Goal: Information Seeking & Learning: Find specific fact

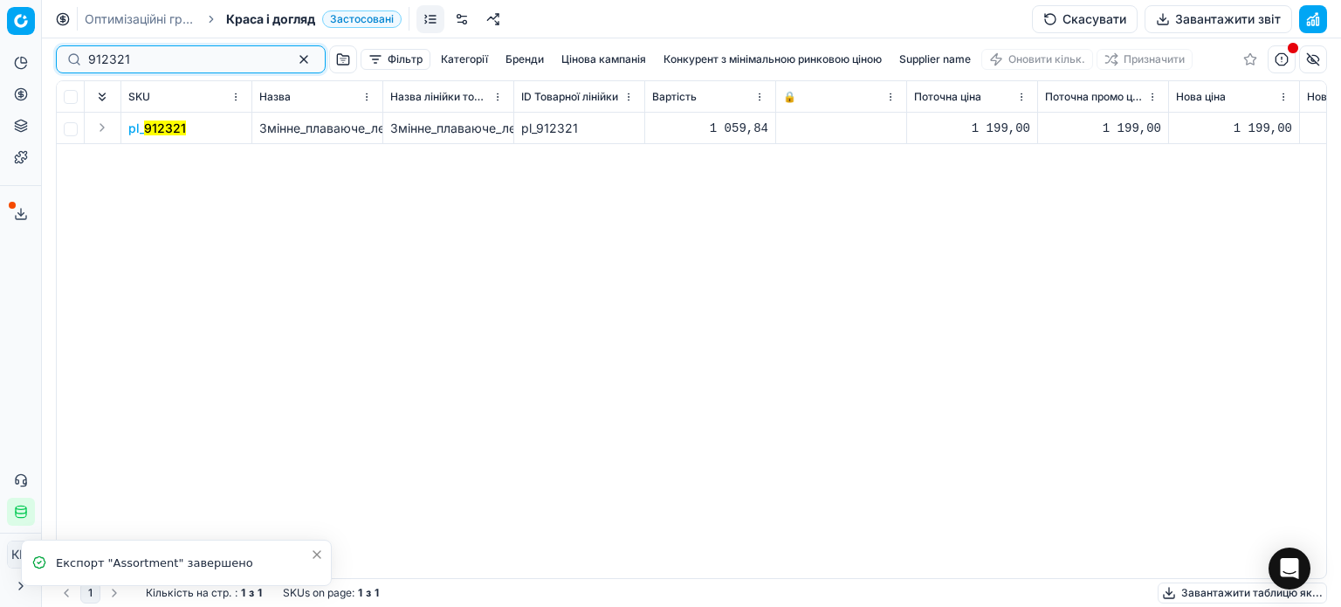
click at [0, 36] on div "Pricing platform Аналітика Цінова оптимізація Асортимент продукції Шаблони Серв…" at bounding box center [670, 303] width 1341 height 607
paste input "339260"
type input "339260"
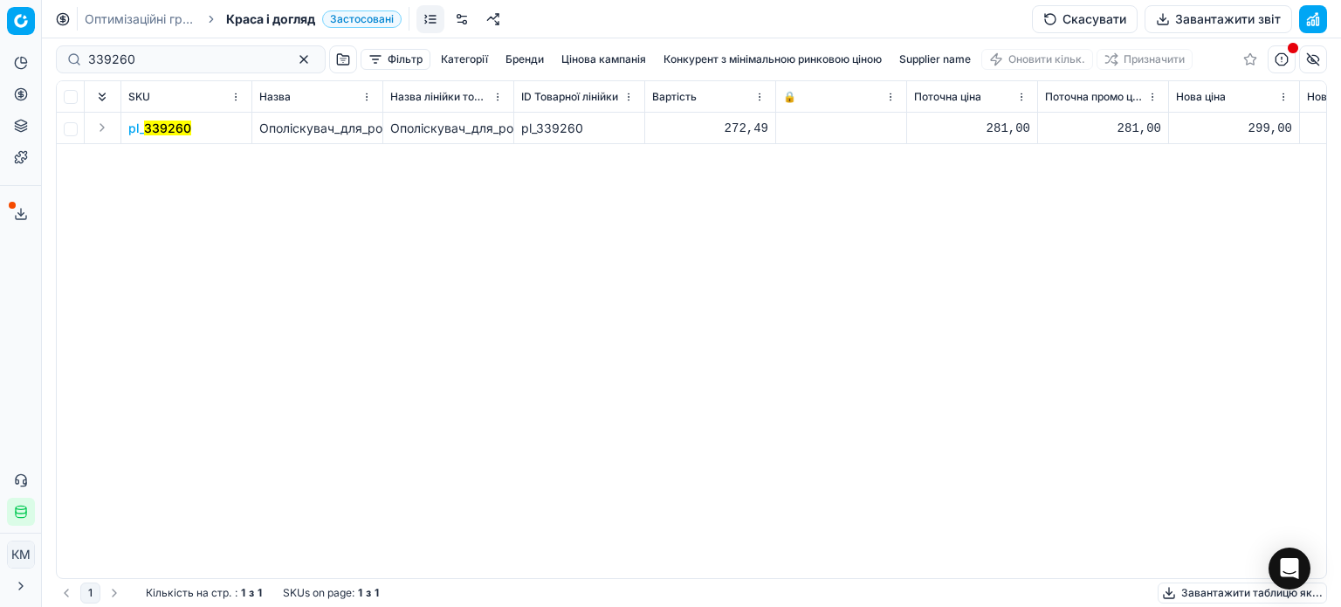
click at [150, 128] on mark "339260" at bounding box center [167, 128] width 47 height 15
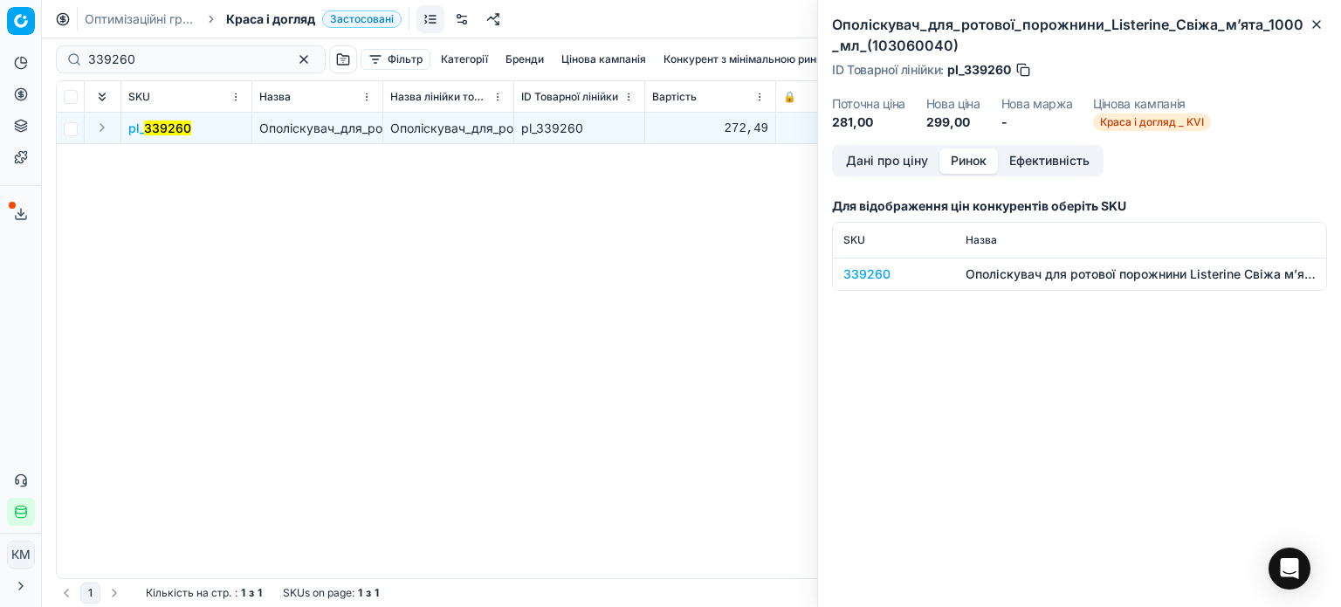
click at [974, 153] on button "Ринок" at bounding box center [969, 160] width 59 height 25
click at [872, 279] on div "339260" at bounding box center [894, 273] width 101 height 17
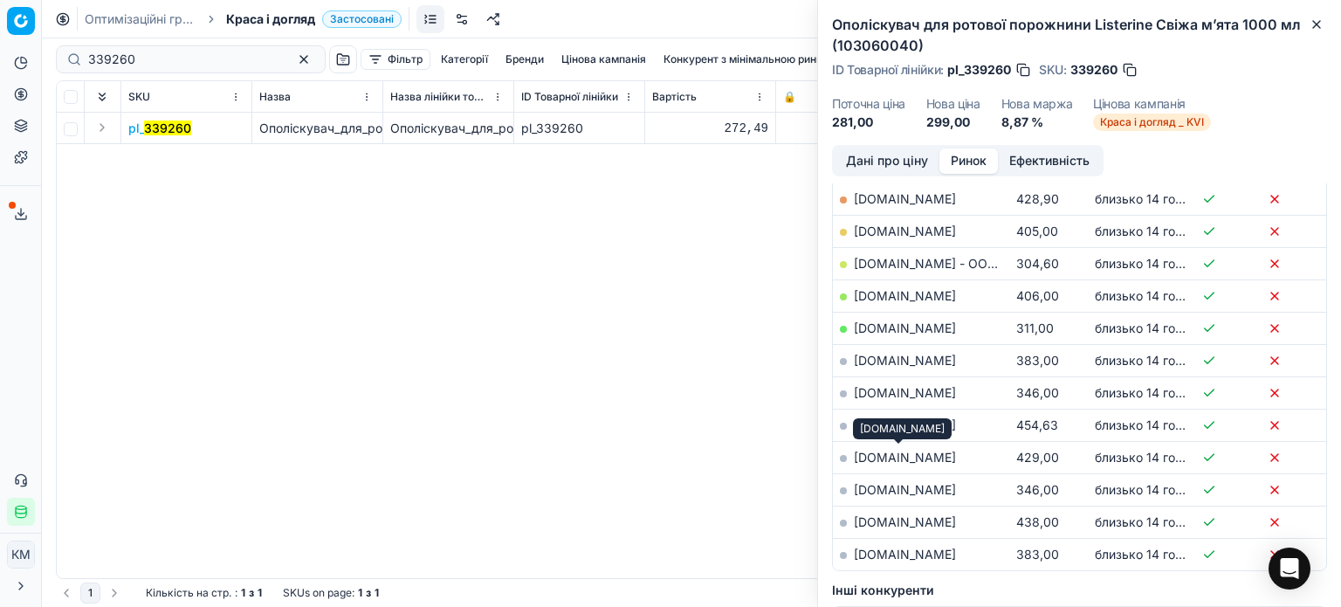
scroll to position [262, 0]
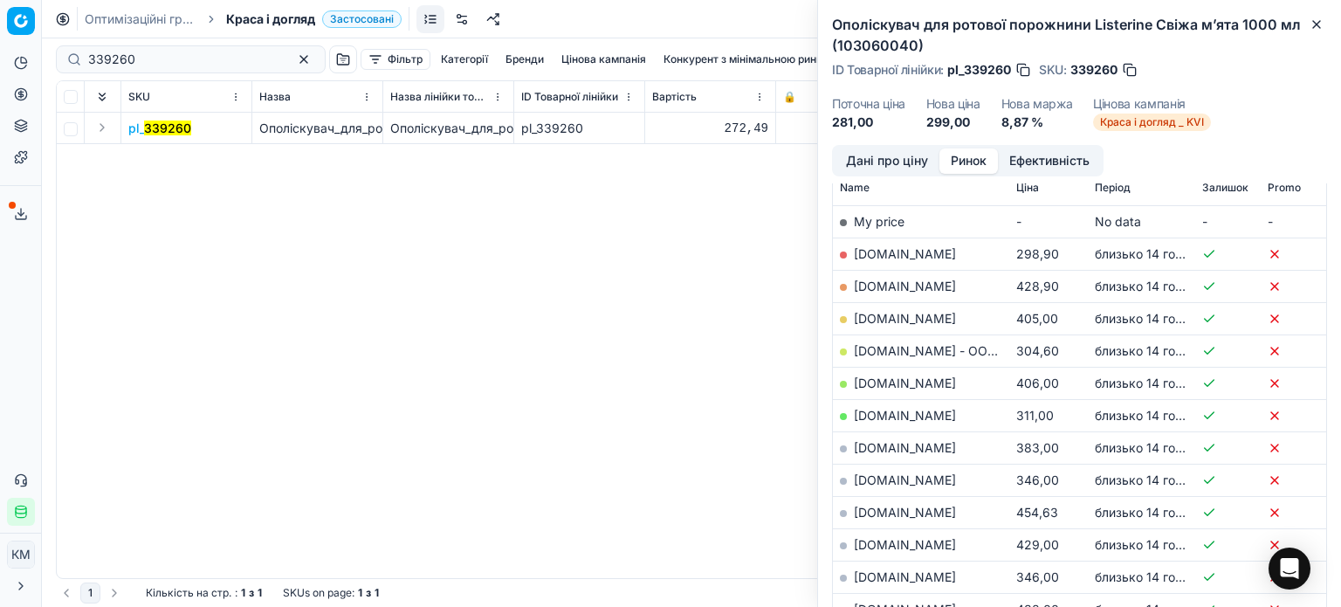
click at [880, 251] on link "[DOMAIN_NAME]" at bounding box center [905, 253] width 102 height 15
click at [711, 474] on div "pl_ 339260 Ополіскувач_для_ротової_порожнини_Listerine_Свіжа_м’ята_1000_мл_(103…" at bounding box center [692, 345] width 1270 height 465
click at [1317, 24] on icon "button" at bounding box center [1317, 24] width 14 height 14
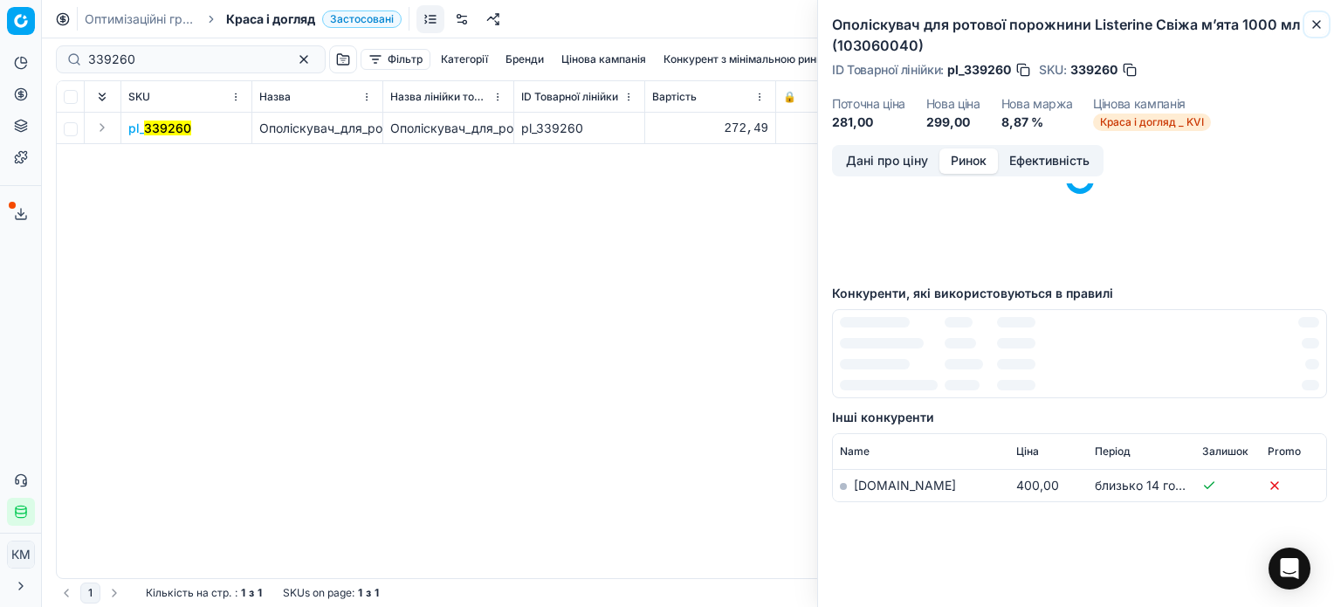
scroll to position [127, 0]
